Goal: Task Accomplishment & Management: Complete application form

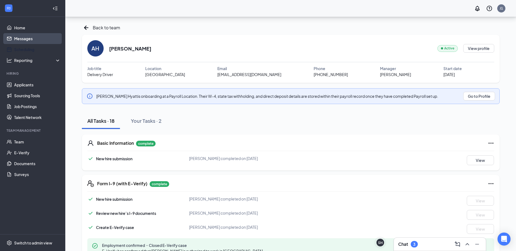
scroll to position [326, 0]
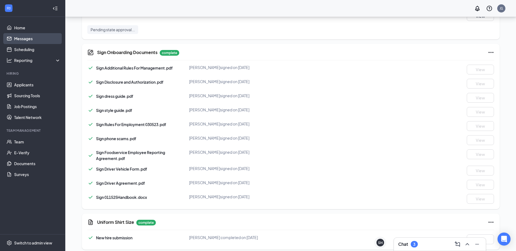
click at [28, 38] on link "Messages" at bounding box center [37, 38] width 46 height 11
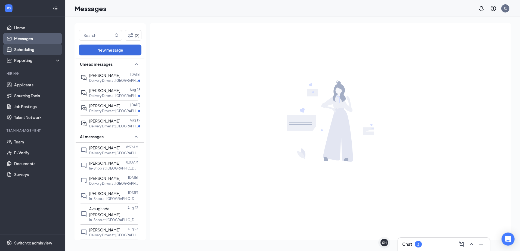
click at [22, 46] on link "Scheduling" at bounding box center [37, 49] width 46 height 11
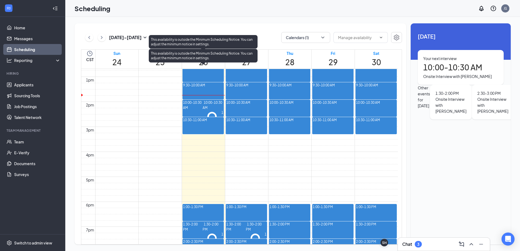
scroll to position [403, 0]
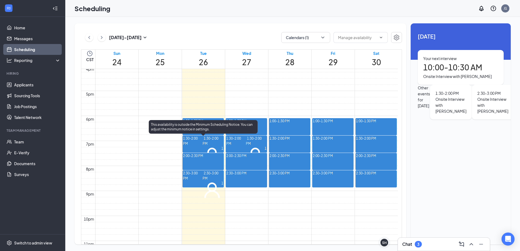
click at [202, 146] on span "1:30-2:00 PM" at bounding box center [210, 140] width 16 height 11
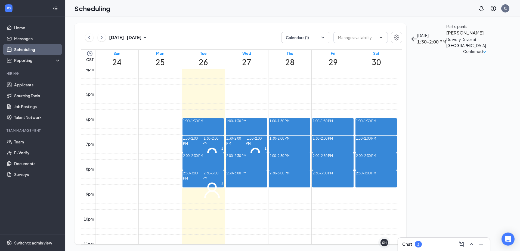
click at [202, 183] on div "1" at bounding box center [212, 190] width 21 height 19
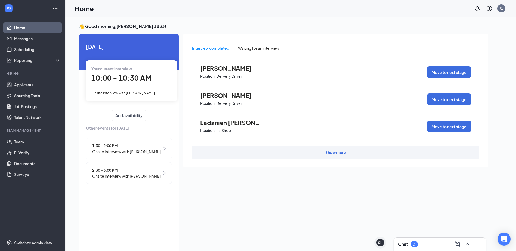
click at [131, 93] on span "Onsite Interview with Jason Knight" at bounding box center [122, 93] width 63 height 4
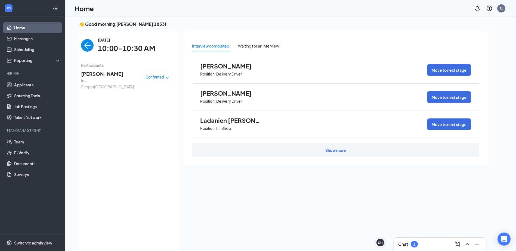
click at [157, 79] on span "Confirmed" at bounding box center [154, 76] width 18 height 5
click at [97, 74] on span "[PERSON_NAME]" at bounding box center [109, 74] width 57 height 8
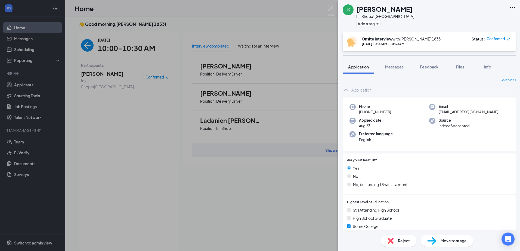
click at [446, 242] on span "Move to stage" at bounding box center [453, 241] width 26 height 6
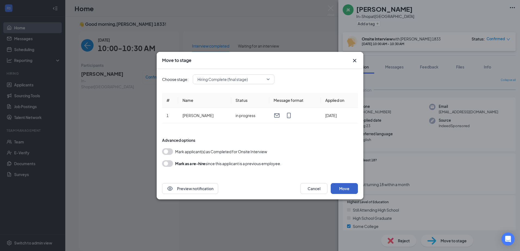
click at [352, 186] on button "Move" at bounding box center [343, 188] width 27 height 11
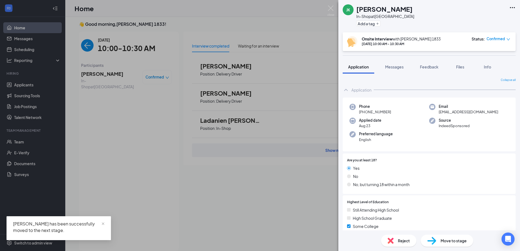
click at [24, 140] on div "JK Jason Knight In-Shop at Madison Add a tag Onsite Interview with Joe Hackwort…" at bounding box center [260, 125] width 520 height 251
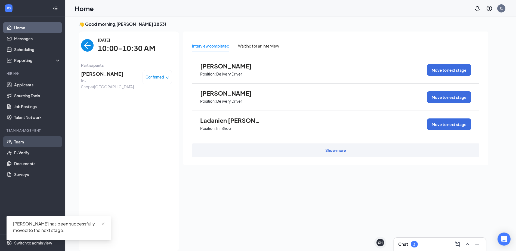
click at [23, 140] on link "Team" at bounding box center [37, 141] width 46 height 11
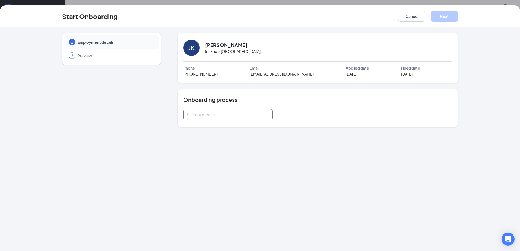
click at [185, 116] on div "Select a process" at bounding box center [227, 114] width 89 height 11
click at [197, 124] on span "New Hire Process" at bounding box center [200, 126] width 31 height 5
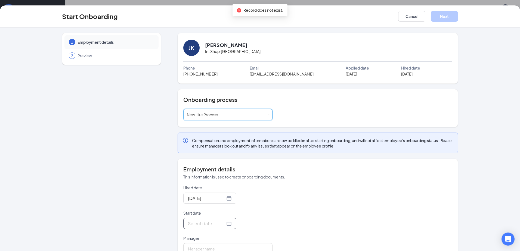
click at [221, 221] on div at bounding box center [210, 223] width 44 height 7
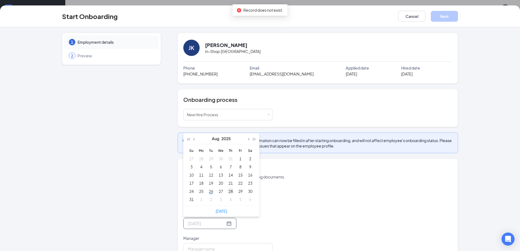
type input "Aug 28, 2025"
click at [230, 191] on div "28" at bounding box center [230, 191] width 7 height 7
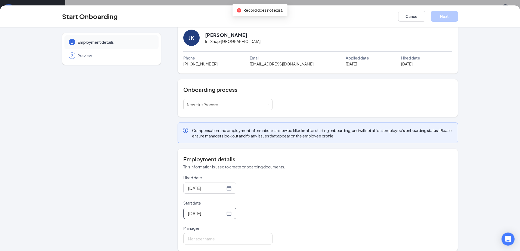
scroll to position [16, 0]
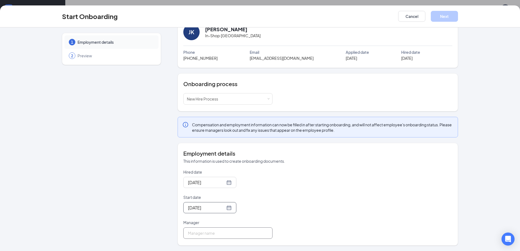
click at [195, 228] on input "Manager" at bounding box center [227, 232] width 89 height 11
type input "Joaquim Hackworth"
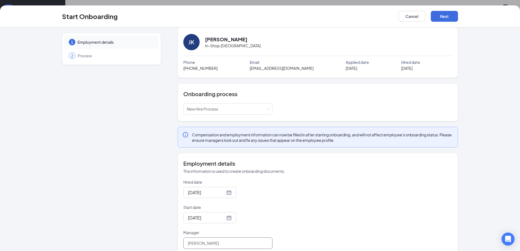
scroll to position [0, 0]
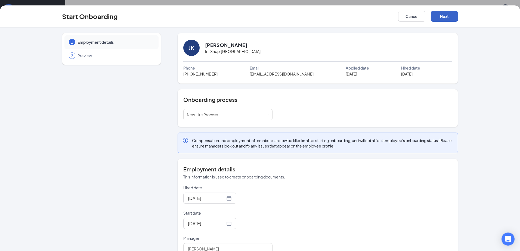
click at [452, 19] on button "Next" at bounding box center [443, 16] width 27 height 11
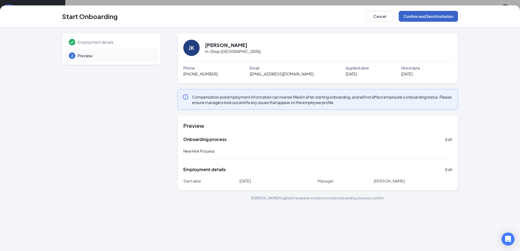
click at [416, 18] on button "Confirm and Send Invitation" at bounding box center [427, 16] width 59 height 11
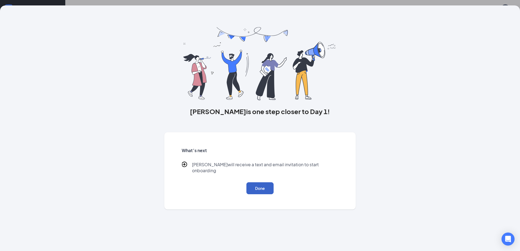
click at [268, 188] on button "Done" at bounding box center [259, 188] width 27 height 12
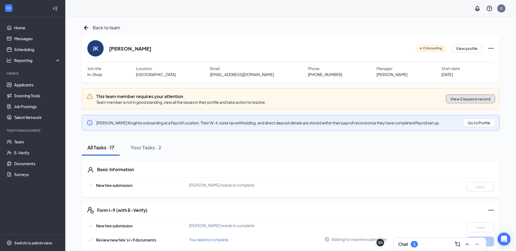
click at [465, 98] on button "View 2 issues in record" at bounding box center [469, 99] width 49 height 9
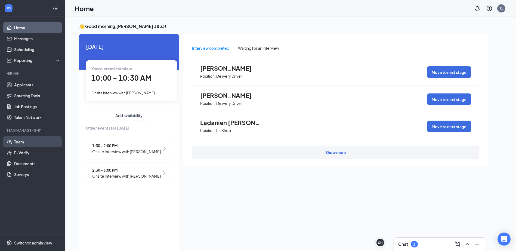
click at [25, 143] on link "Team" at bounding box center [37, 141] width 46 height 11
